Goal: Check status: Check status

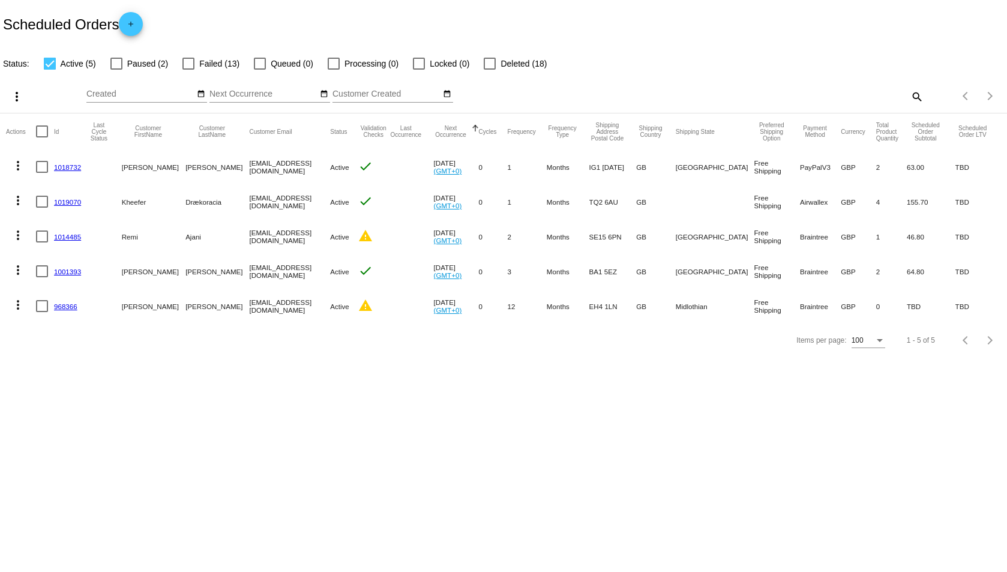
click at [205, 63] on span "Failed (13)" at bounding box center [219, 63] width 40 height 14
click at [189, 70] on input "Failed (13)" at bounding box center [188, 70] width 1 height 1
checkbox input "true"
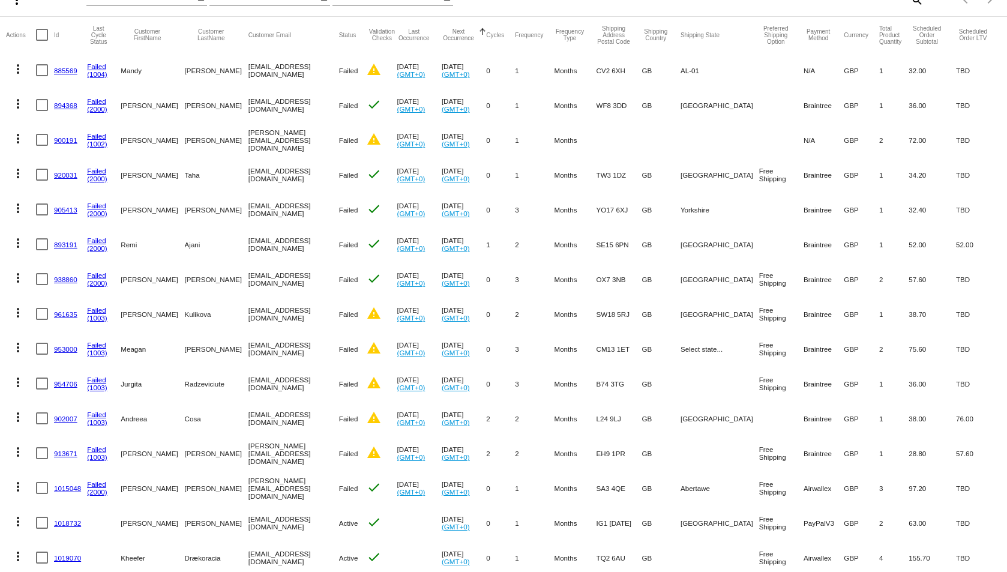
scroll to position [180, 0]
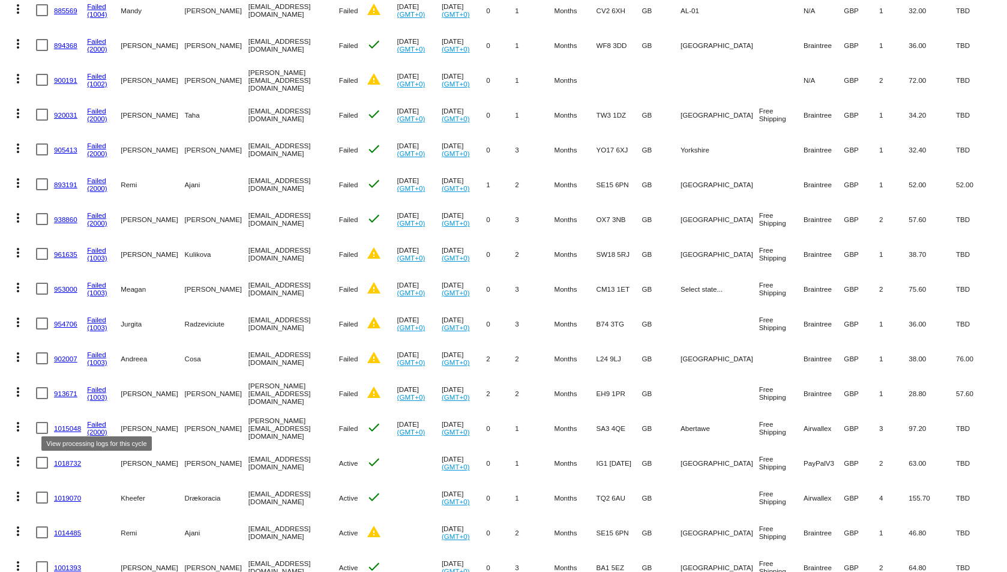
click at [102, 421] on link "Failed" at bounding box center [96, 424] width 19 height 8
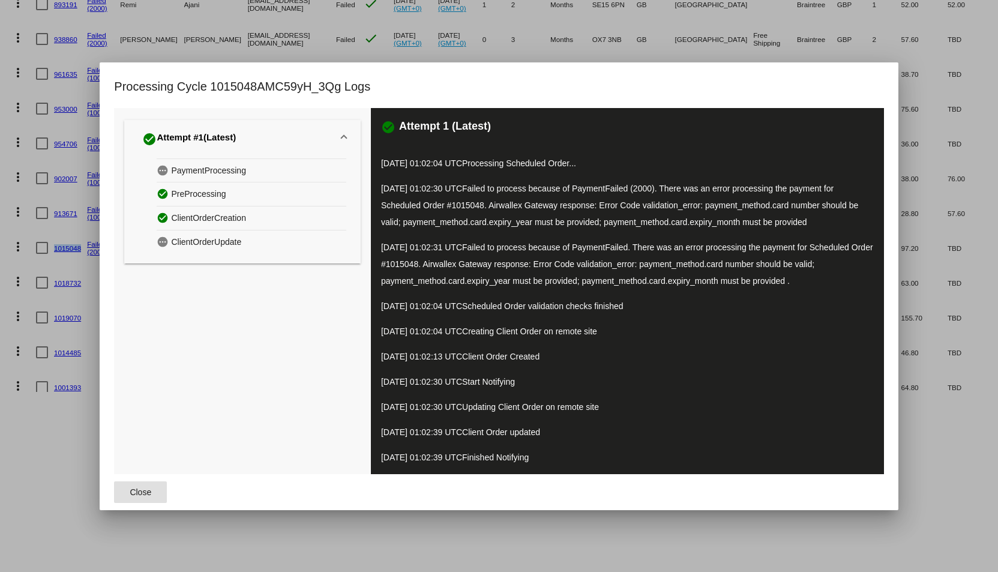
click at [148, 489] on button "Close" at bounding box center [140, 493] width 53 height 22
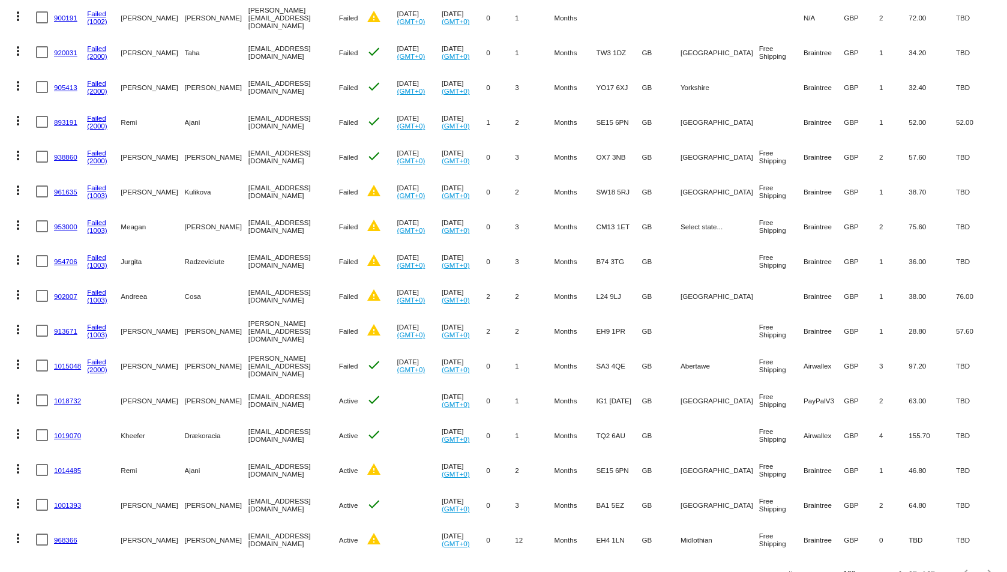
scroll to position [270, 0]
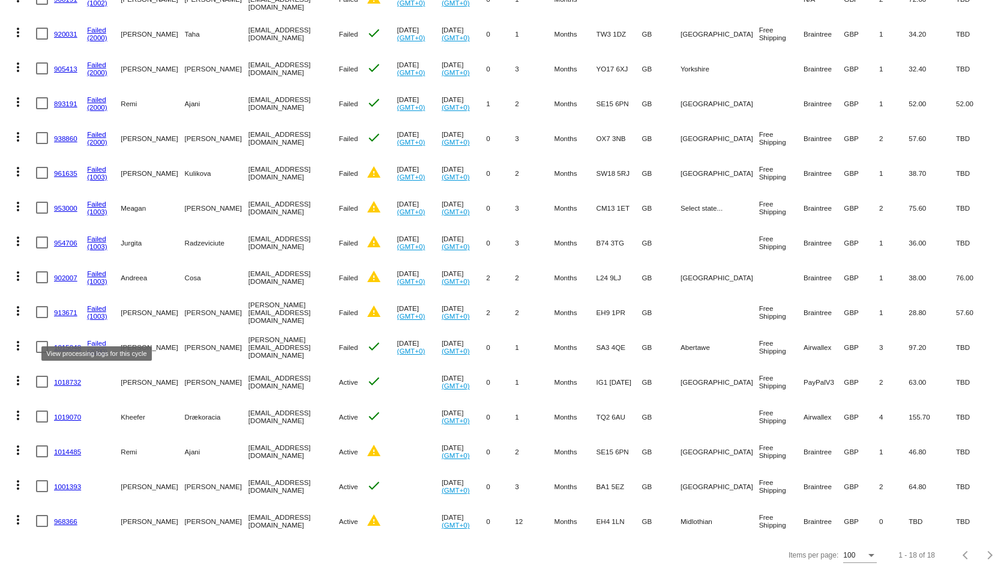
click at [96, 339] on link "Failed" at bounding box center [96, 343] width 19 height 8
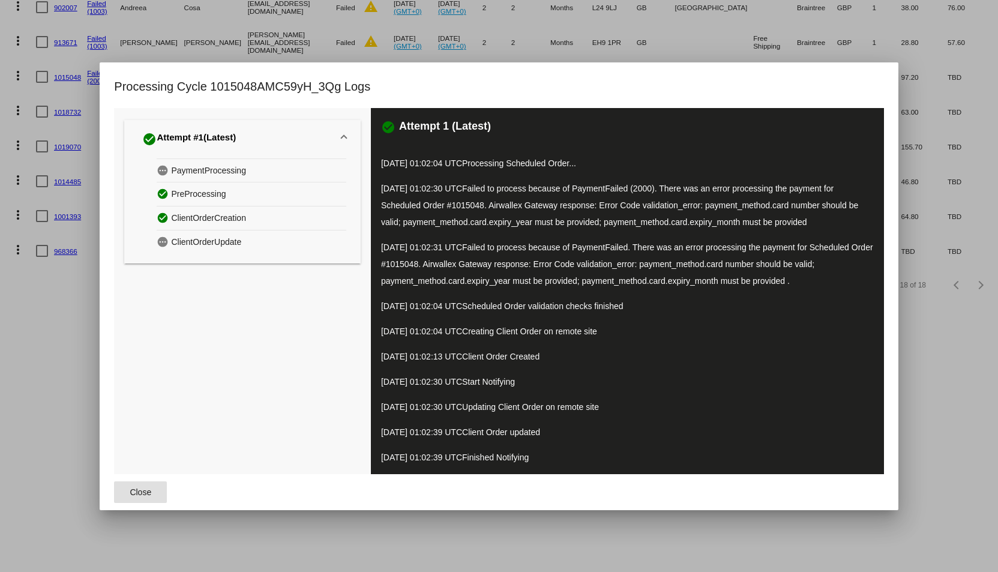
click at [148, 498] on button "Close" at bounding box center [140, 493] width 53 height 22
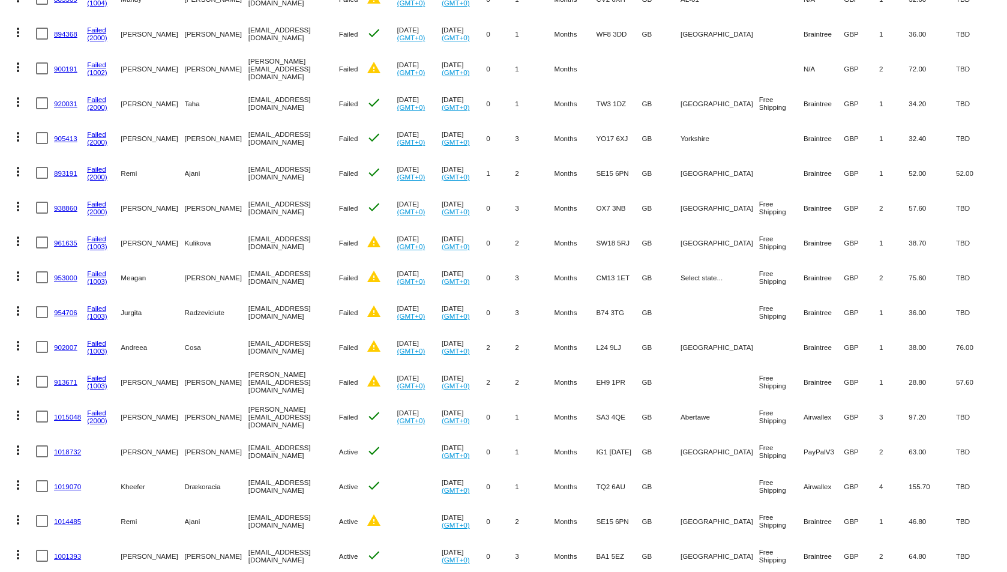
scroll to position [210, 0]
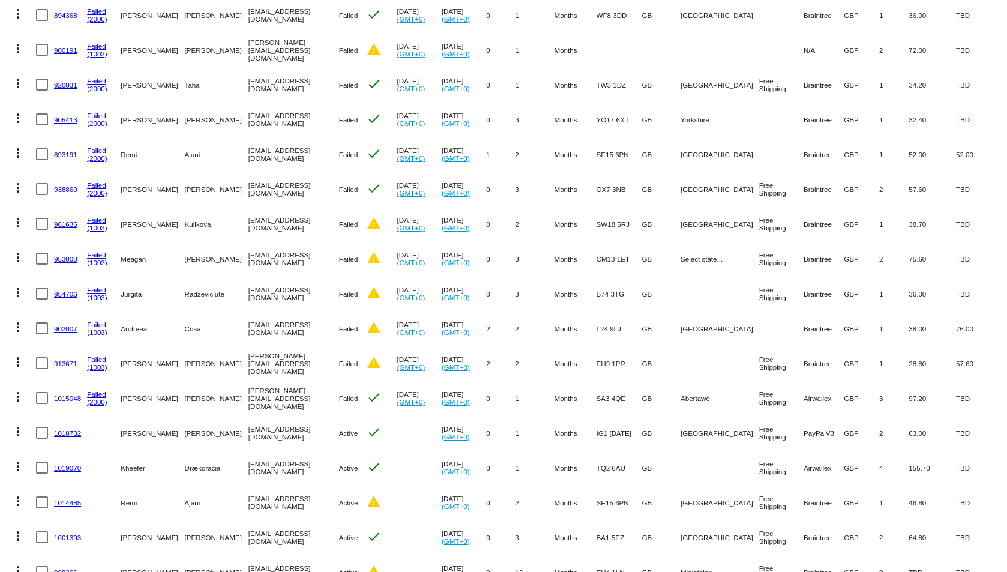
click at [66, 397] on link "1015048" at bounding box center [67, 398] width 27 height 8
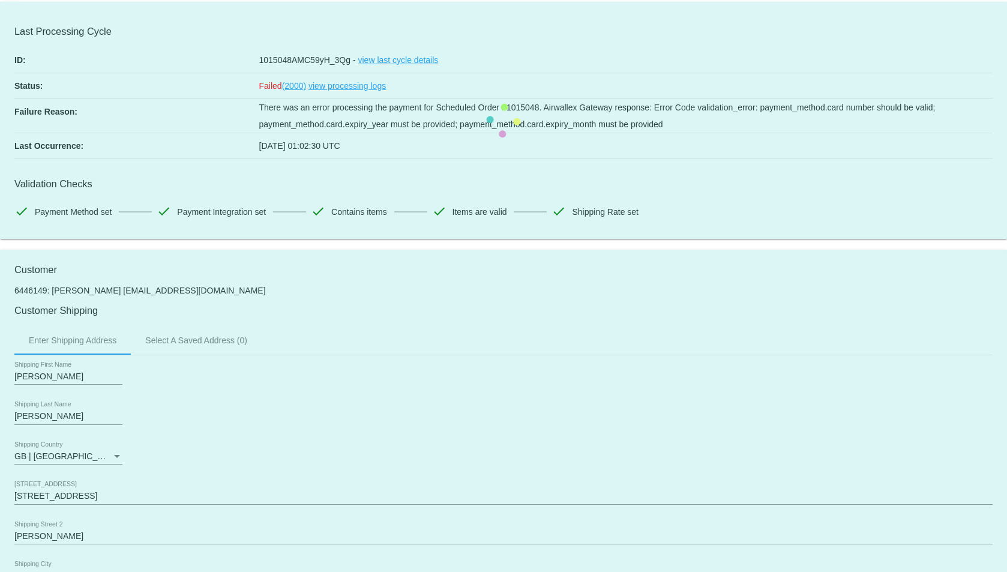
scroll to position [60, 0]
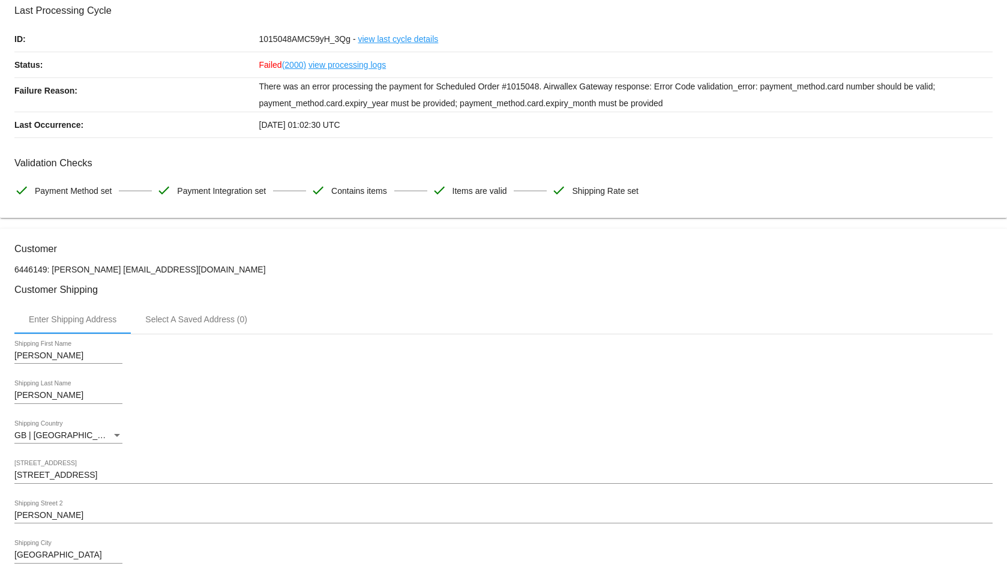
click at [331, 64] on link "view processing logs" at bounding box center [347, 64] width 77 height 25
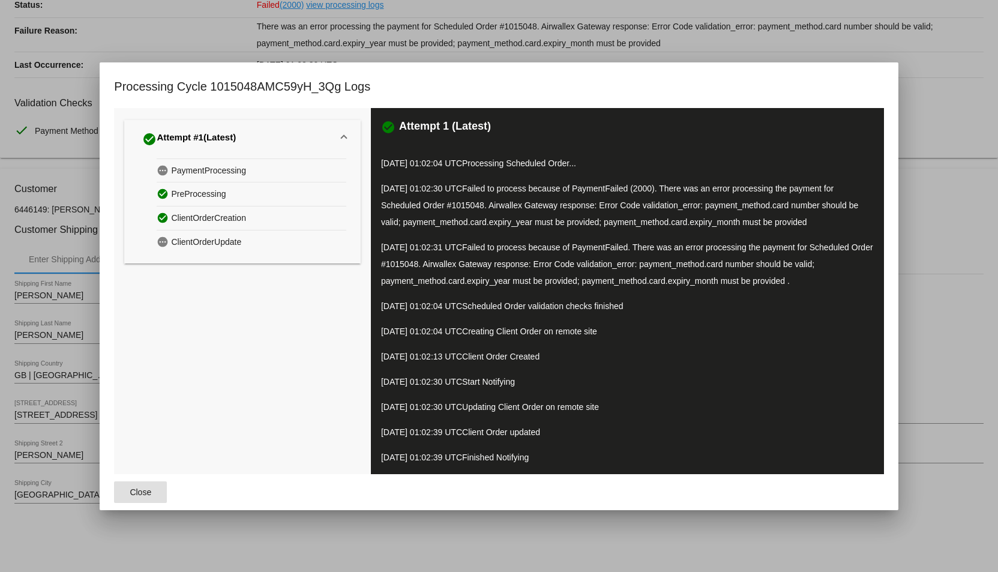
click at [605, 52] on div at bounding box center [499, 286] width 998 height 572
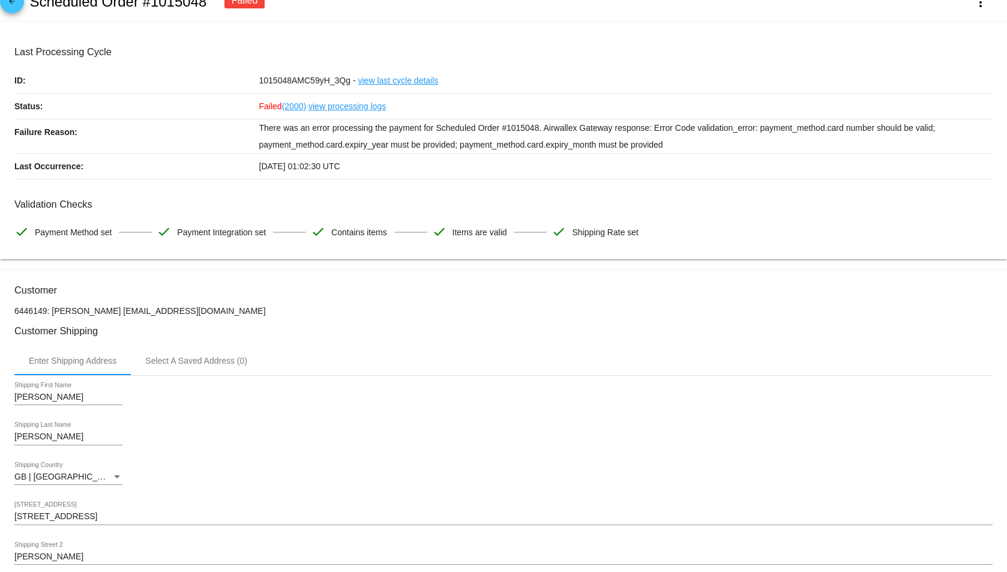
scroll to position [0, 0]
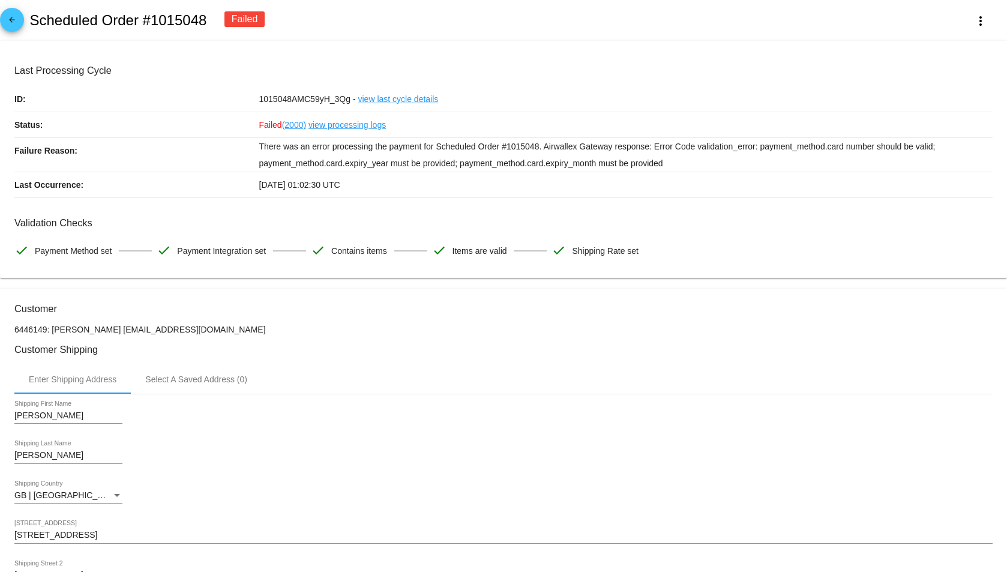
click at [406, 97] on link "view last cycle details" at bounding box center [398, 98] width 80 height 25
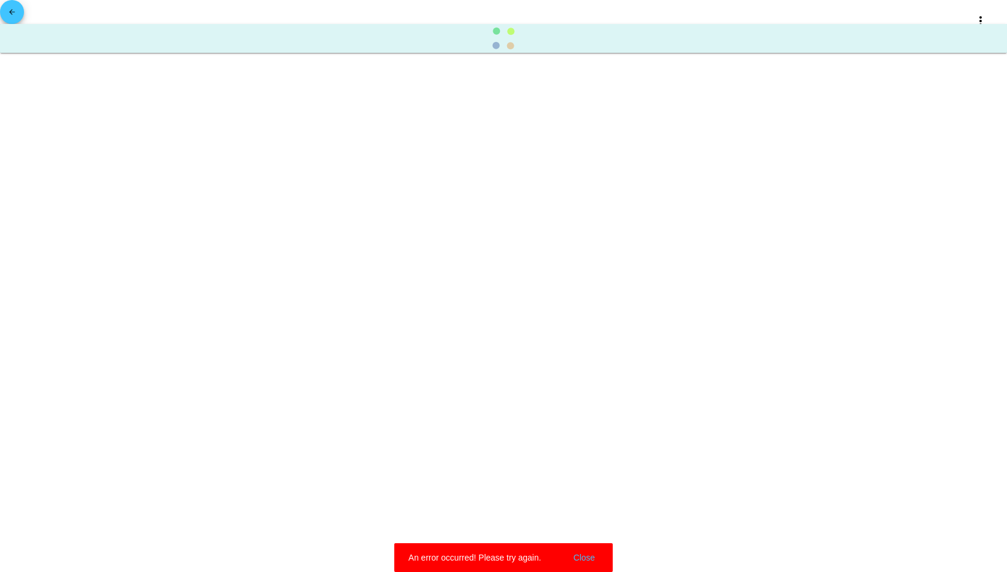
click at [8, 10] on mat-icon "arrow_back" at bounding box center [12, 15] width 14 height 14
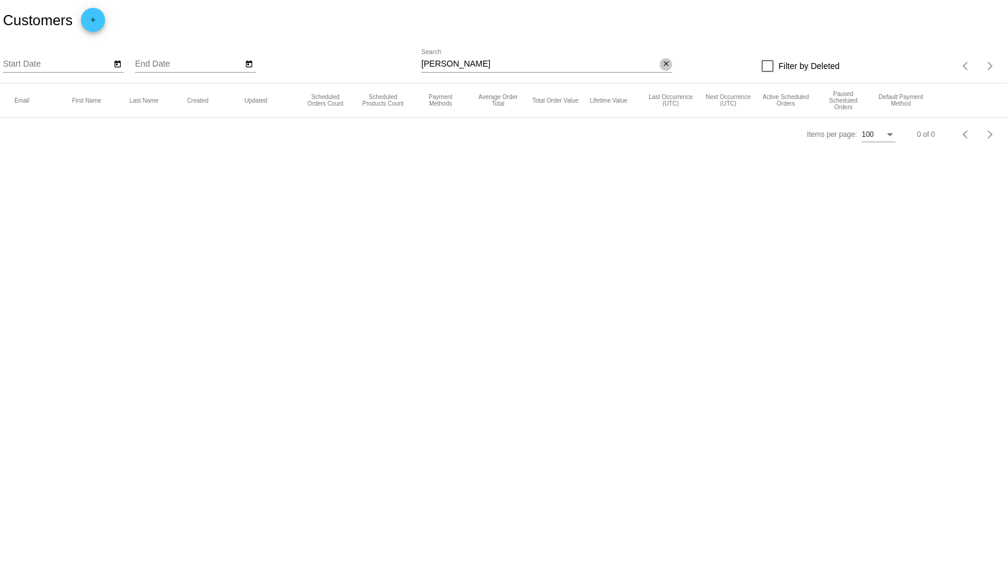
click at [666, 61] on mat-icon "close" at bounding box center [666, 64] width 8 height 10
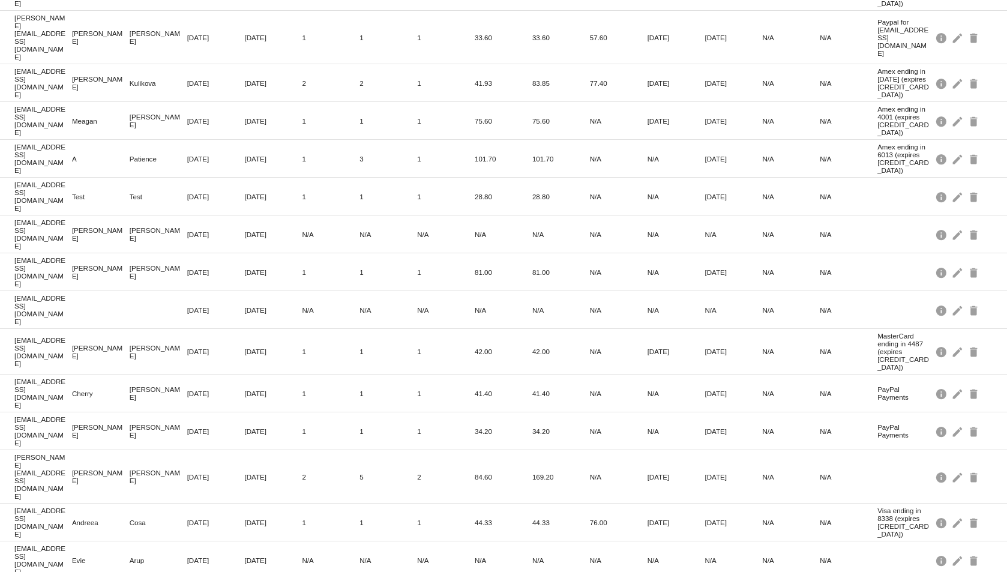
scroll to position [300, 0]
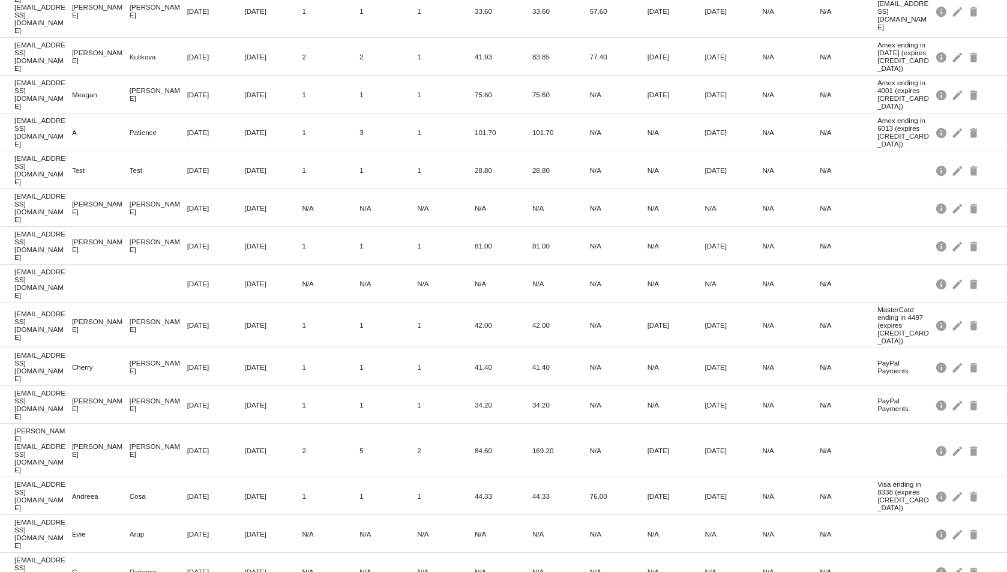
click at [711, 444] on mat-cell "Apr 6, 2025" at bounding box center [734, 451] width 58 height 14
click at [952, 441] on mat-icon "edit" at bounding box center [959, 450] width 14 height 19
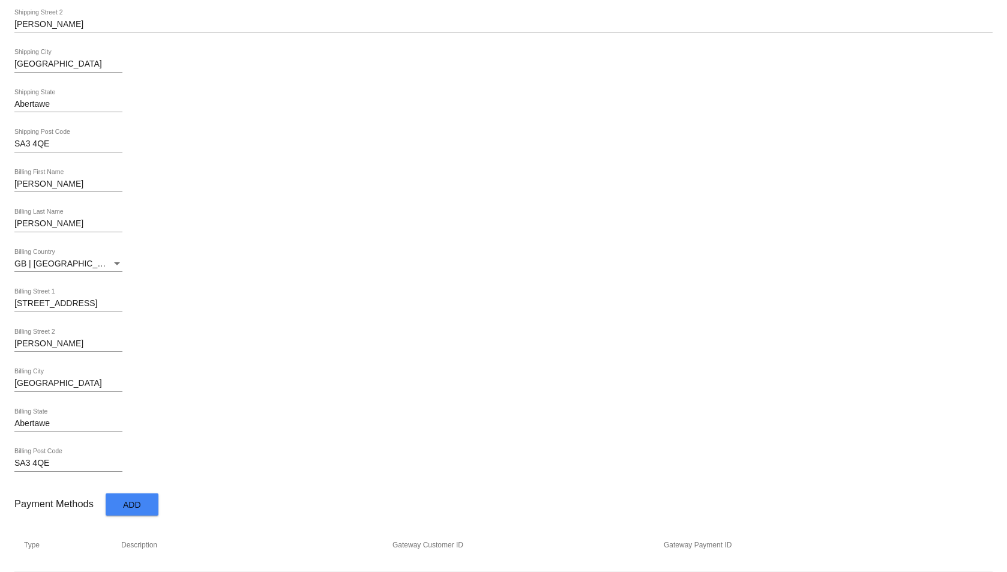
scroll to position [420, 0]
